Goal: Task Accomplishment & Management: Manage account settings

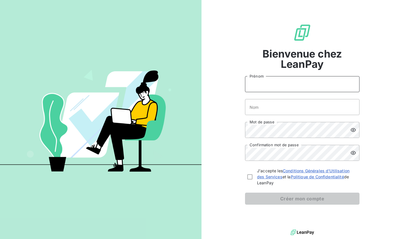
click at [274, 91] on input "Prénom" at bounding box center [302, 84] width 114 height 16
click at [277, 85] on input "Prénom" at bounding box center [302, 84] width 114 height 16
type input "Lea"
click at [270, 104] on input "Nom" at bounding box center [302, 107] width 114 height 16
type input "s"
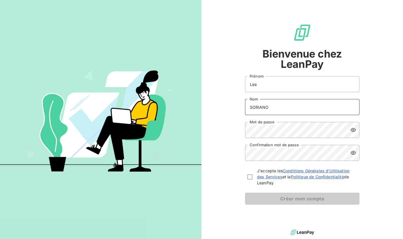
type input "SORIANO"
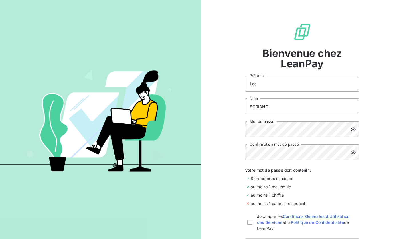
click at [353, 130] on icon at bounding box center [353, 129] width 6 height 6
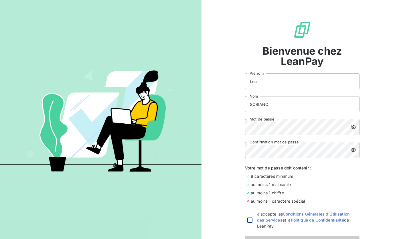
click at [247, 221] on div at bounding box center [249, 219] width 5 height 5
checkbox input "true"
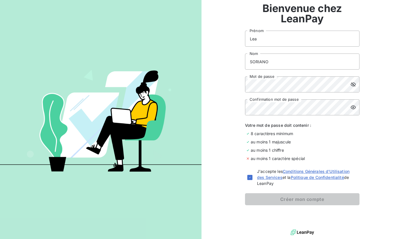
scroll to position [45, 0]
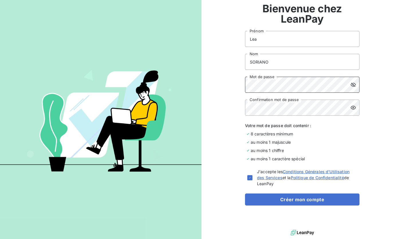
click at [234, 85] on div "Bienvenue chez LeanPay [PERSON_NAME] [PERSON_NAME] Nom Mot de passe Confirmatio…" at bounding box center [301, 91] width 201 height 273
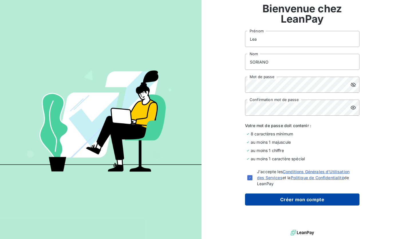
click at [287, 202] on button "Créer mon compte" at bounding box center [302, 199] width 114 height 12
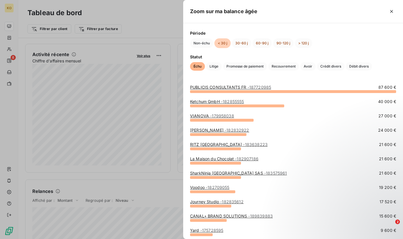
click at [156, 208] on div at bounding box center [201, 119] width 403 height 239
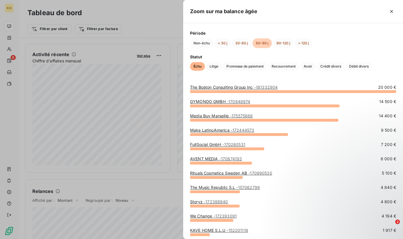
drag, startPoint x: 161, startPoint y: 163, endPoint x: 164, endPoint y: 163, distance: 2.9
click at [161, 163] on div at bounding box center [201, 119] width 403 height 239
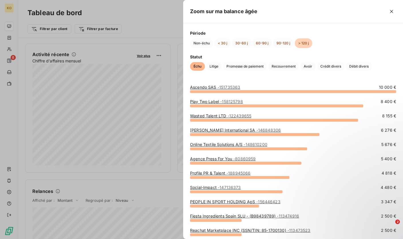
click at [157, 145] on div at bounding box center [201, 119] width 403 height 239
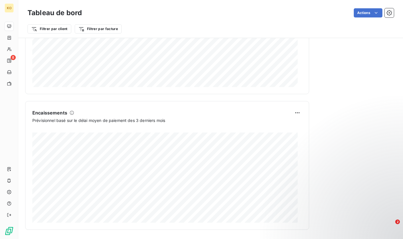
scroll to position [319, 0]
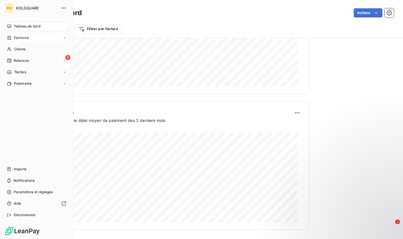
click at [22, 39] on span "Factures" at bounding box center [21, 37] width 15 height 5
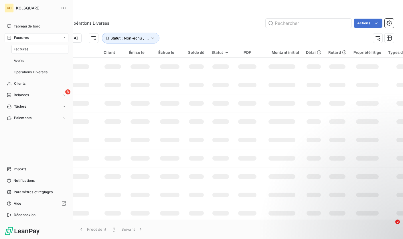
click at [25, 50] on span "Factures" at bounding box center [21, 49] width 15 height 5
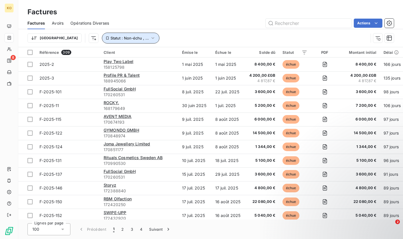
click at [151, 38] on icon "button" at bounding box center [152, 38] width 3 height 2
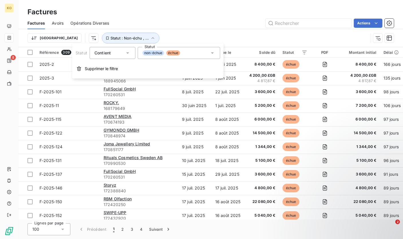
click at [155, 53] on span "non-échue" at bounding box center [152, 52] width 21 height 5
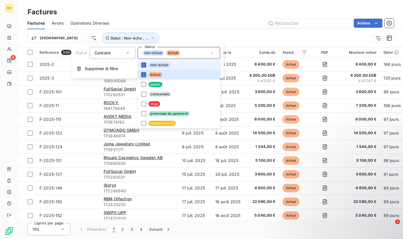
drag, startPoint x: 143, startPoint y: 65, endPoint x: 160, endPoint y: 69, distance: 17.2
click at [144, 66] on icon at bounding box center [143, 64] width 3 height 3
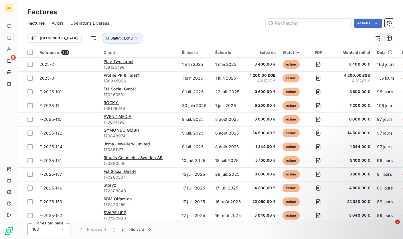
click at [196, 35] on div "Trier Statut : Échu" at bounding box center [197, 38] width 341 height 11
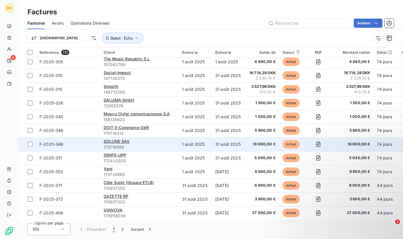
scroll to position [413, 0]
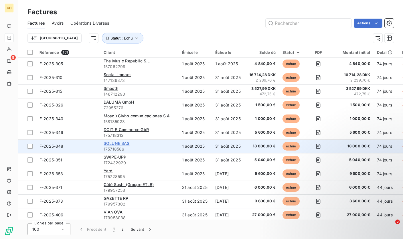
click at [123, 145] on span "SOLUNE SAS" at bounding box center [117, 143] width 26 height 5
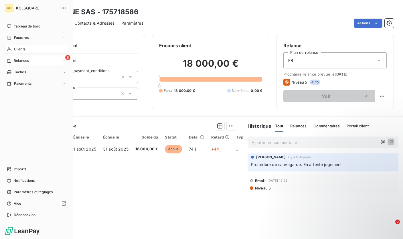
click at [21, 59] on span "Relances" at bounding box center [21, 60] width 15 height 5
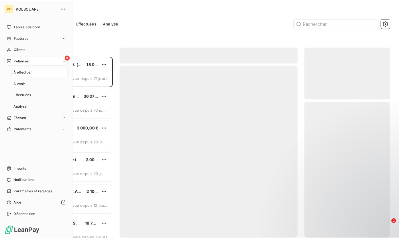
scroll to position [179, 82]
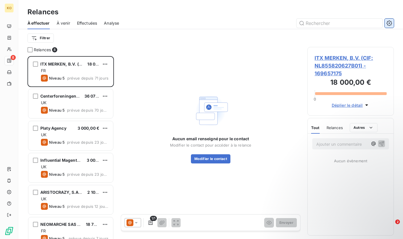
click at [388, 23] on icon "button" at bounding box center [389, 23] width 6 height 6
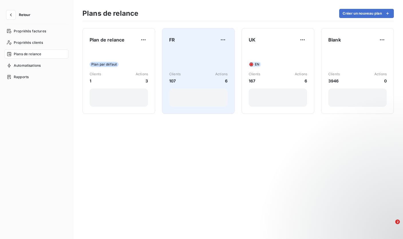
click at [195, 52] on div "Clients 107 Actions 6" at bounding box center [198, 78] width 58 height 58
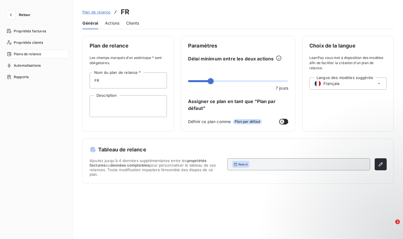
drag, startPoint x: 116, startPoint y: 26, endPoint x: 123, endPoint y: 30, distance: 8.5
click at [115, 26] on div "Actions" at bounding box center [112, 23] width 14 height 12
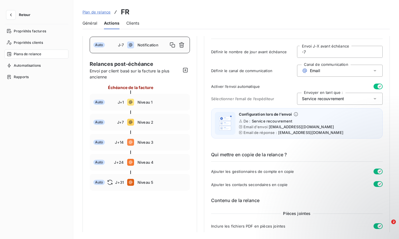
scroll to position [30, 0]
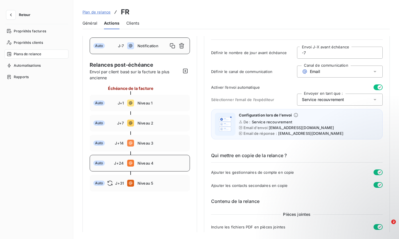
click at [163, 166] on div "Auto J+24 Niveau 4" at bounding box center [140, 163] width 100 height 17
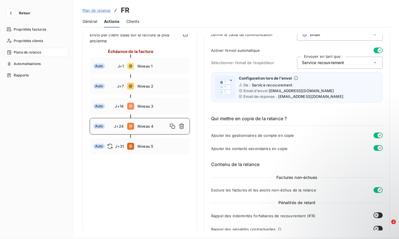
scroll to position [0, 0]
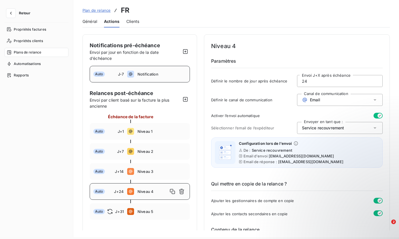
click at [157, 73] on span "Notification" at bounding box center [161, 74] width 49 height 5
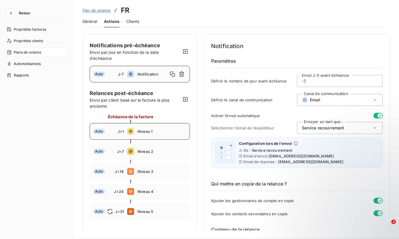
click at [157, 131] on span "Niveau 1" at bounding box center [161, 131] width 49 height 5
type input "1"
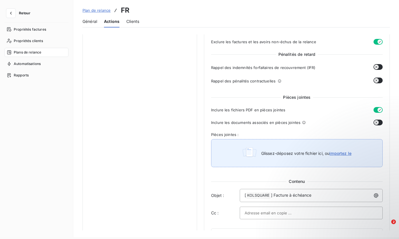
scroll to position [213, 0]
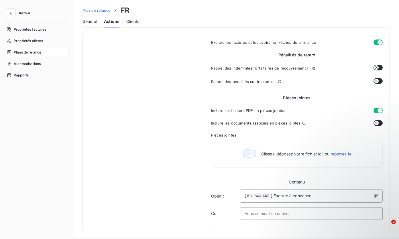
drag, startPoint x: 375, startPoint y: 124, endPoint x: 398, endPoint y: 153, distance: 36.9
click at [379, 126] on div "Inclure les documents associés en pièces jointes" at bounding box center [296, 123] width 171 height 6
click at [374, 121] on icon "button" at bounding box center [376, 123] width 5 height 5
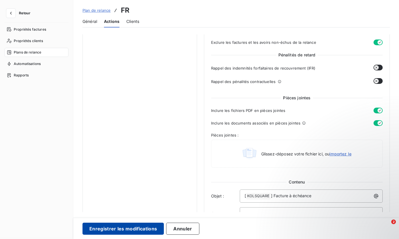
click at [139, 229] on button "Enregistrer les modifications" at bounding box center [122, 229] width 81 height 12
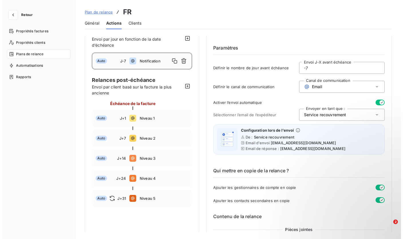
scroll to position [0, 0]
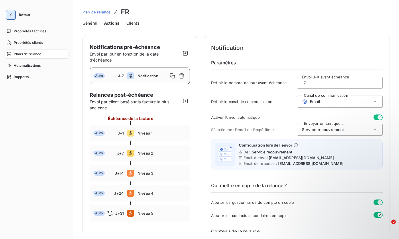
click at [11, 12] on icon "button" at bounding box center [11, 15] width 6 height 6
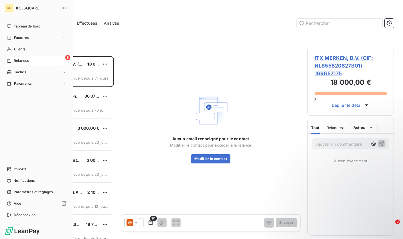
scroll to position [179, 82]
click at [20, 215] on span "Déconnexion" at bounding box center [25, 214] width 22 height 5
